Goal: Transaction & Acquisition: Purchase product/service

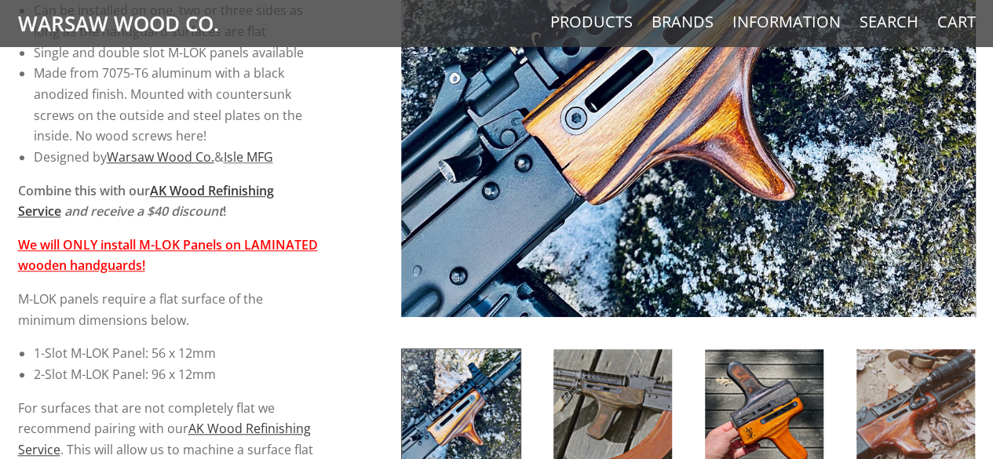
scroll to position [490, 0]
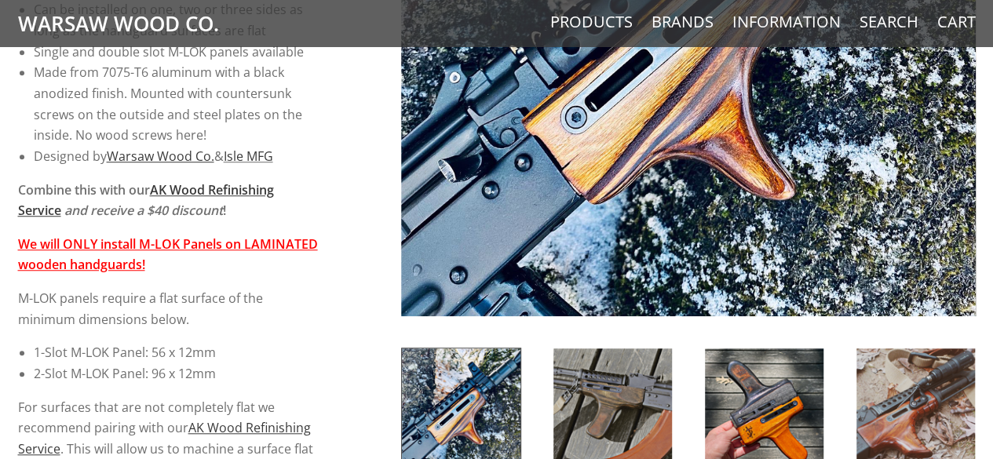
click at [913, 404] on img at bounding box center [916, 409] width 119 height 120
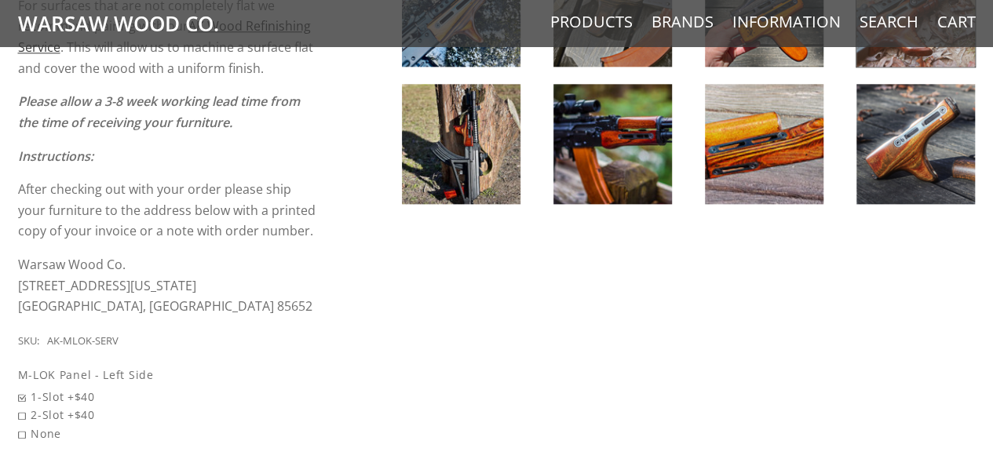
scroll to position [895, 0]
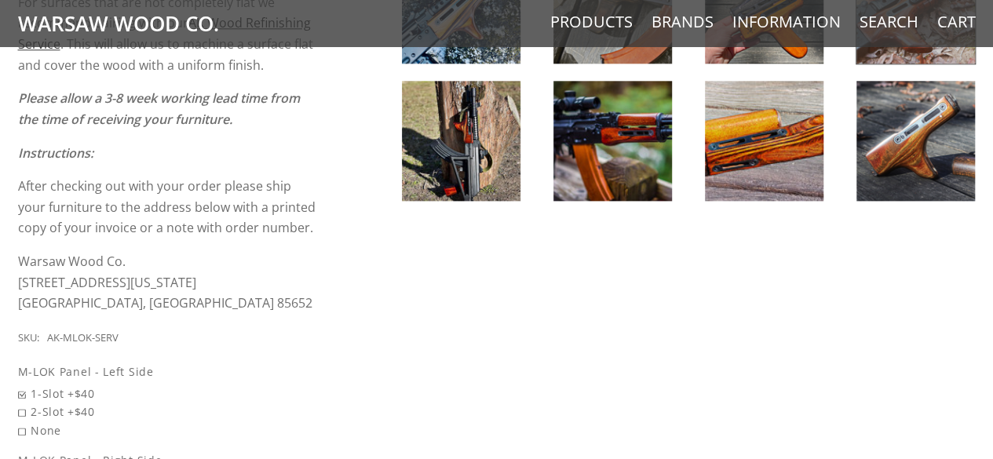
click at [490, 159] on img at bounding box center [461, 141] width 119 height 120
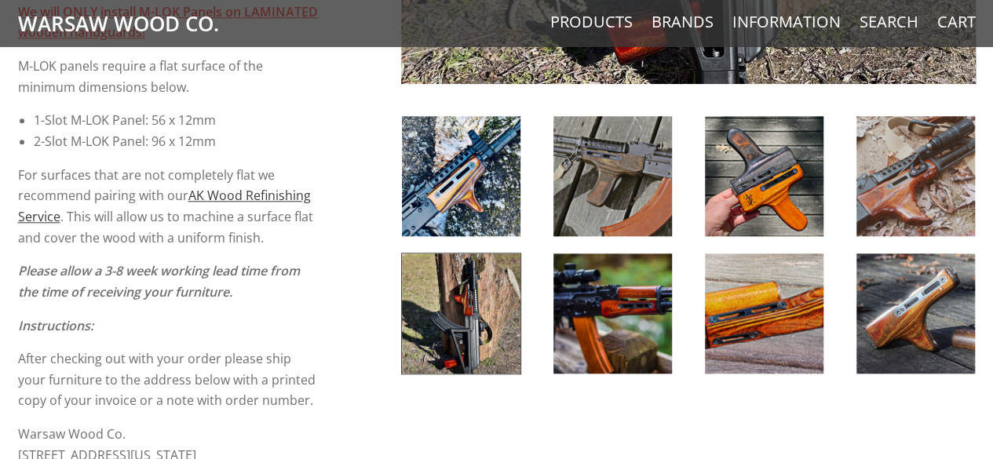
scroll to position [690, 0]
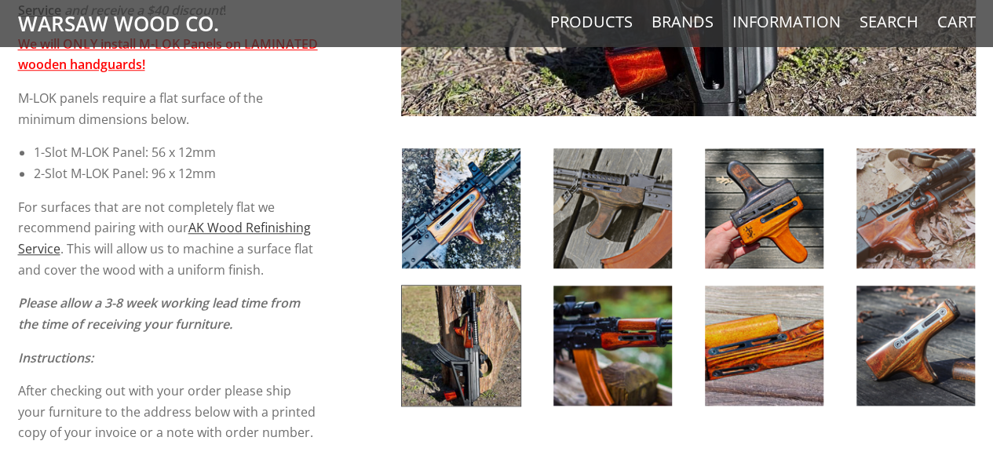
click at [927, 214] on img at bounding box center [916, 208] width 119 height 120
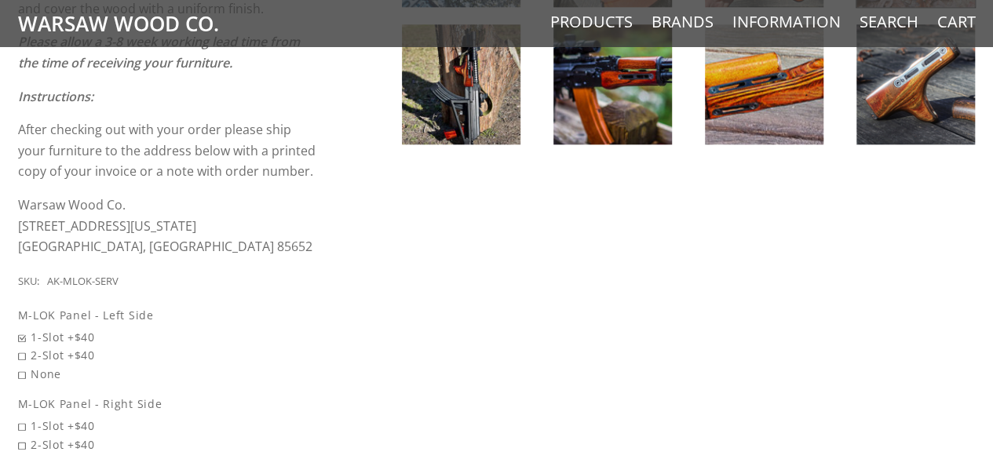
scroll to position [954, 0]
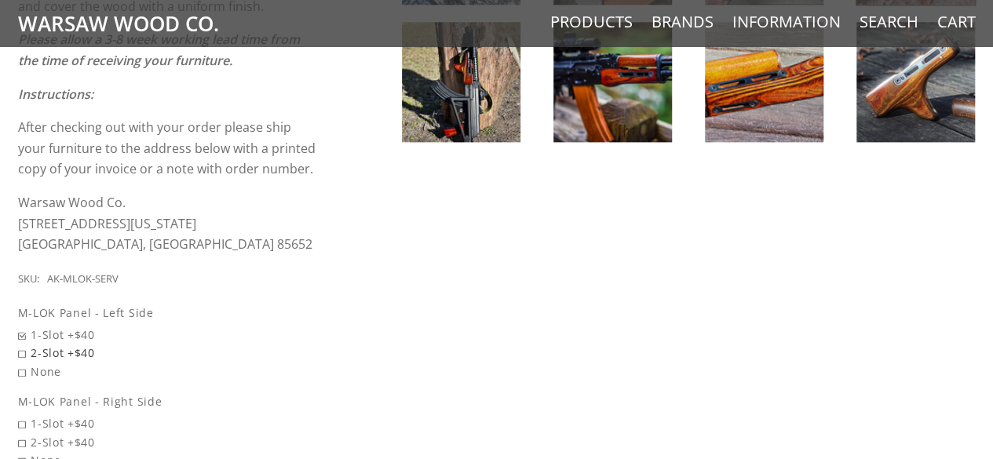
click at [24, 355] on span "2-Slot +$40" at bounding box center [168, 353] width 301 height 18
click at [24, 345] on input "2-Slot +$40" at bounding box center [128, 344] width 220 height 1
radio input "true"
click at [21, 442] on span "2-Slot +$40" at bounding box center [168, 442] width 301 height 18
click at [21, 434] on input "2-Slot +$40" at bounding box center [128, 433] width 220 height 1
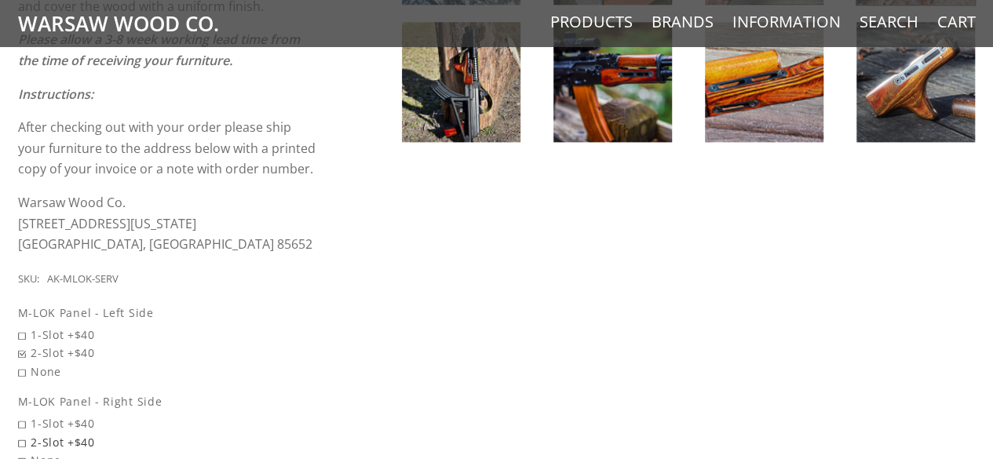
radio input "true"
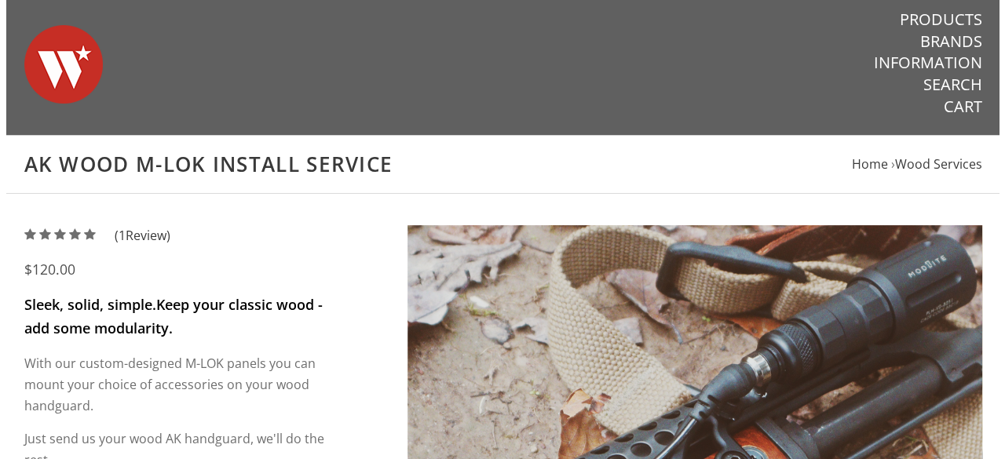
scroll to position [0, 0]
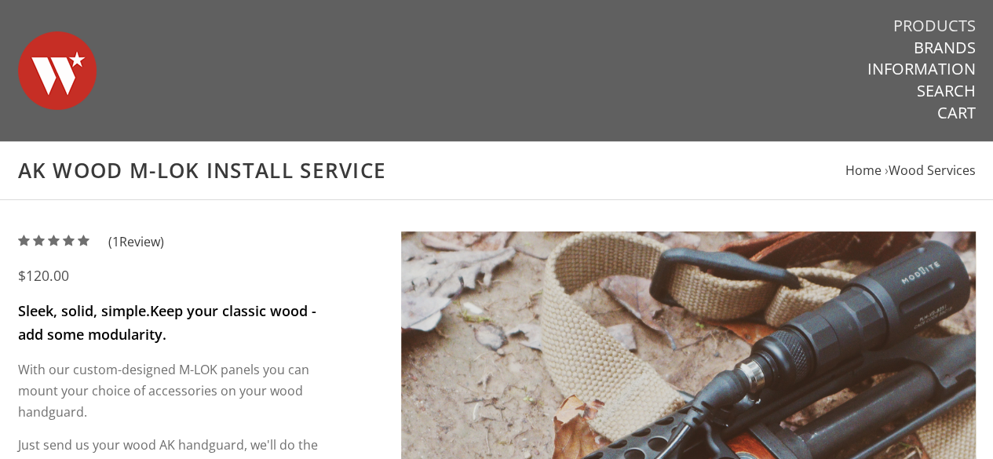
click at [930, 23] on link "Products" at bounding box center [935, 26] width 82 height 20
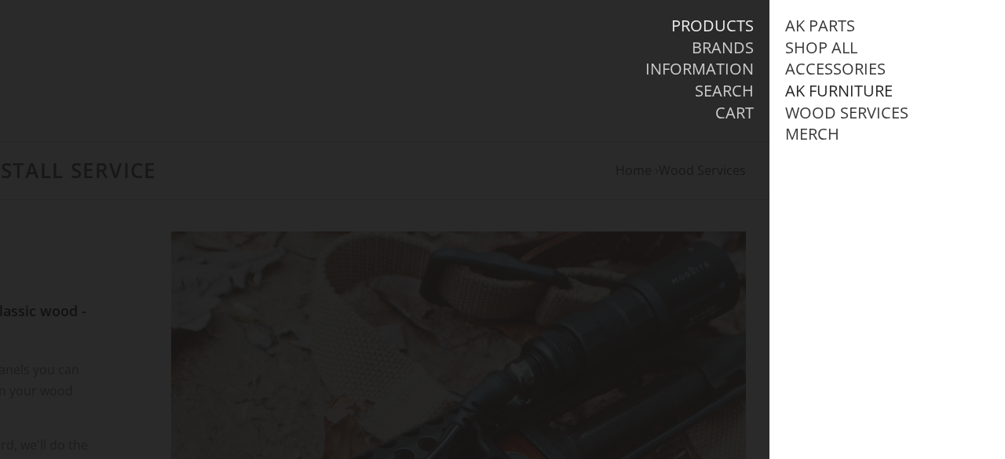
click at [847, 86] on link "AK Furniture" at bounding box center [839, 91] width 108 height 20
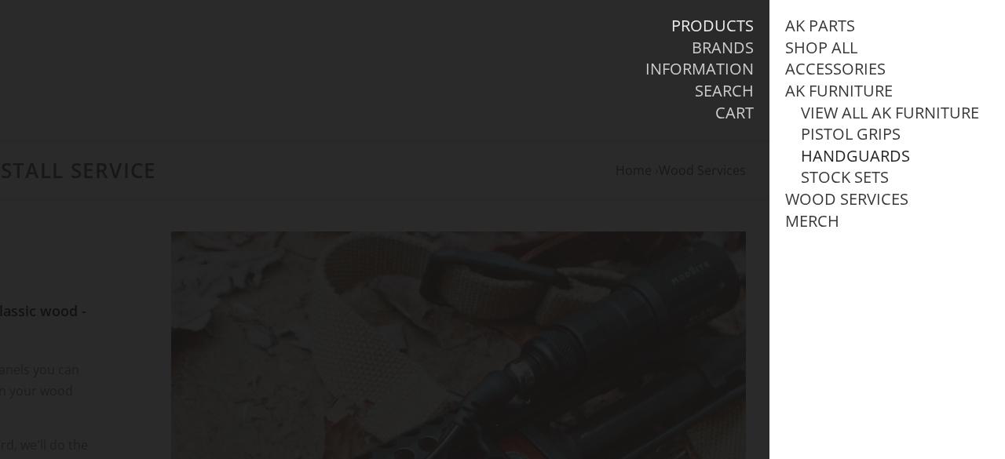
click at [869, 166] on link "Handguards" at bounding box center [855, 156] width 109 height 20
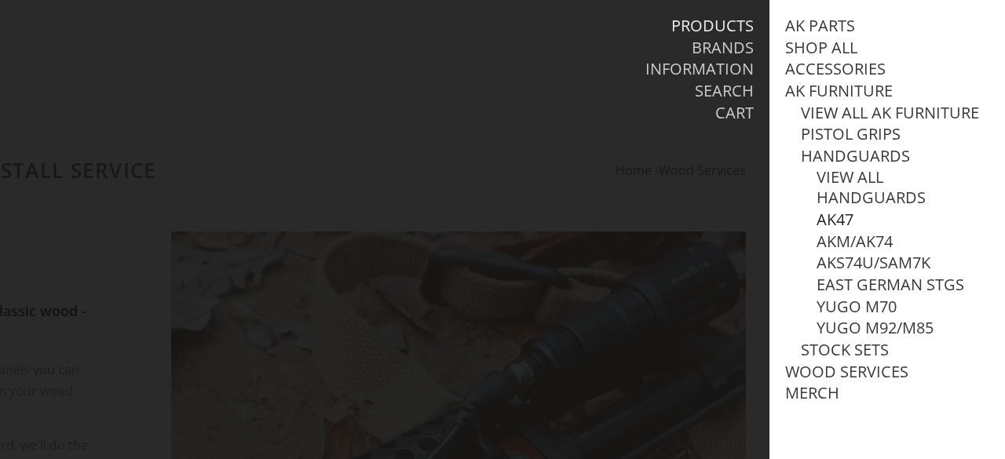
click at [832, 230] on link "AK47" at bounding box center [835, 220] width 37 height 20
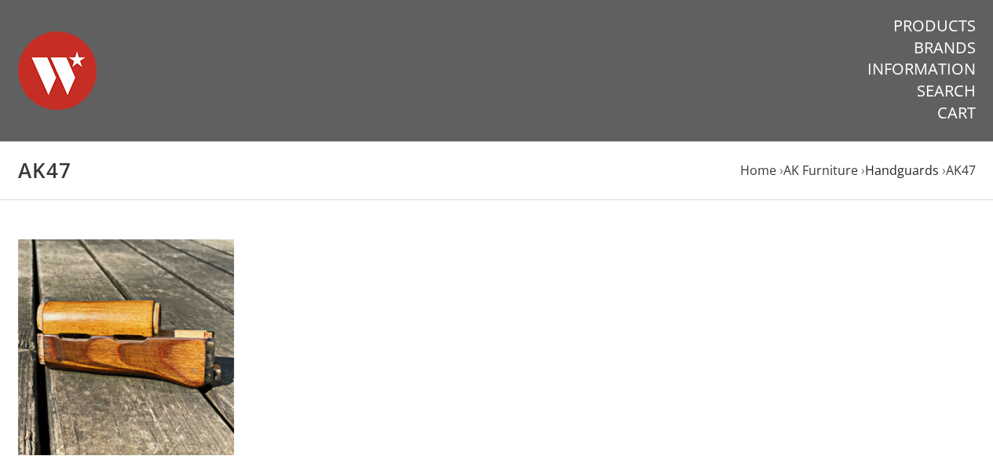
click at [896, 163] on span "Handguards" at bounding box center [902, 170] width 74 height 17
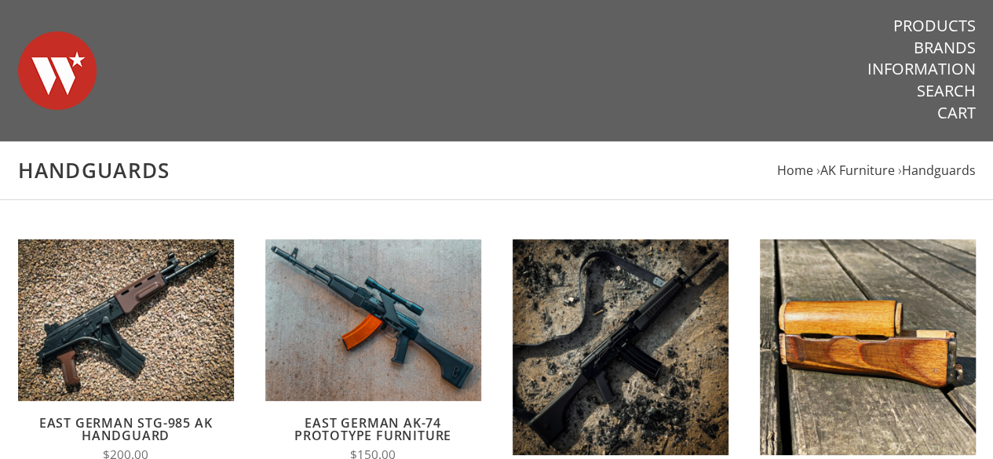
click at [857, 172] on span "AK Furniture" at bounding box center [858, 170] width 75 height 17
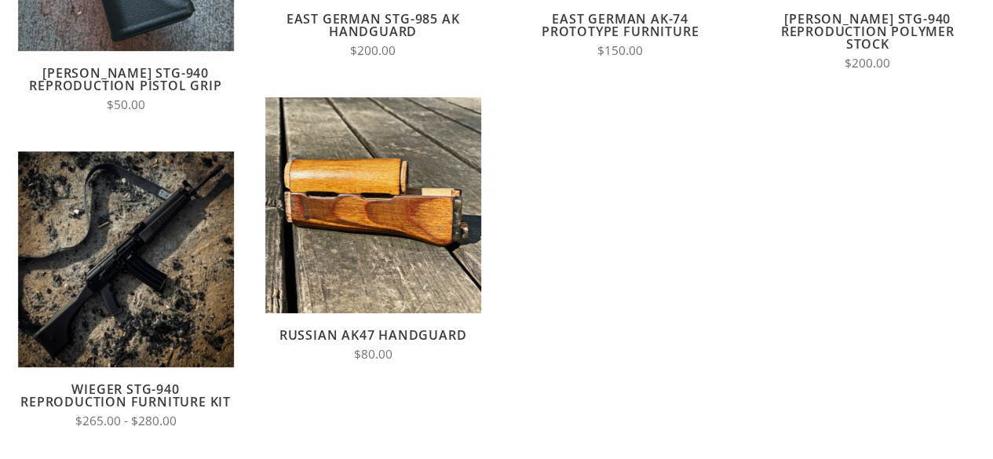
scroll to position [414, 0]
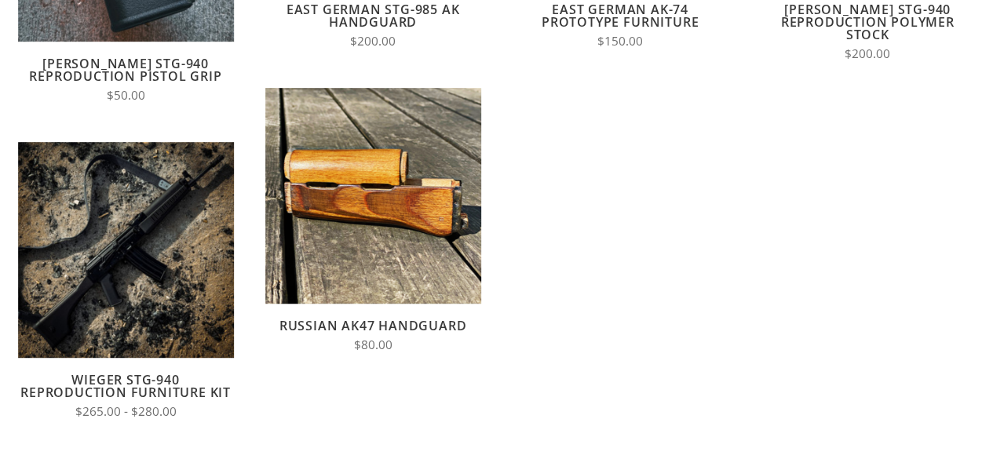
click at [438, 329] on link "Russian AK47 Handguard" at bounding box center [374, 325] width 188 height 17
